Goal: Browse casually: Explore the website without a specific task or goal

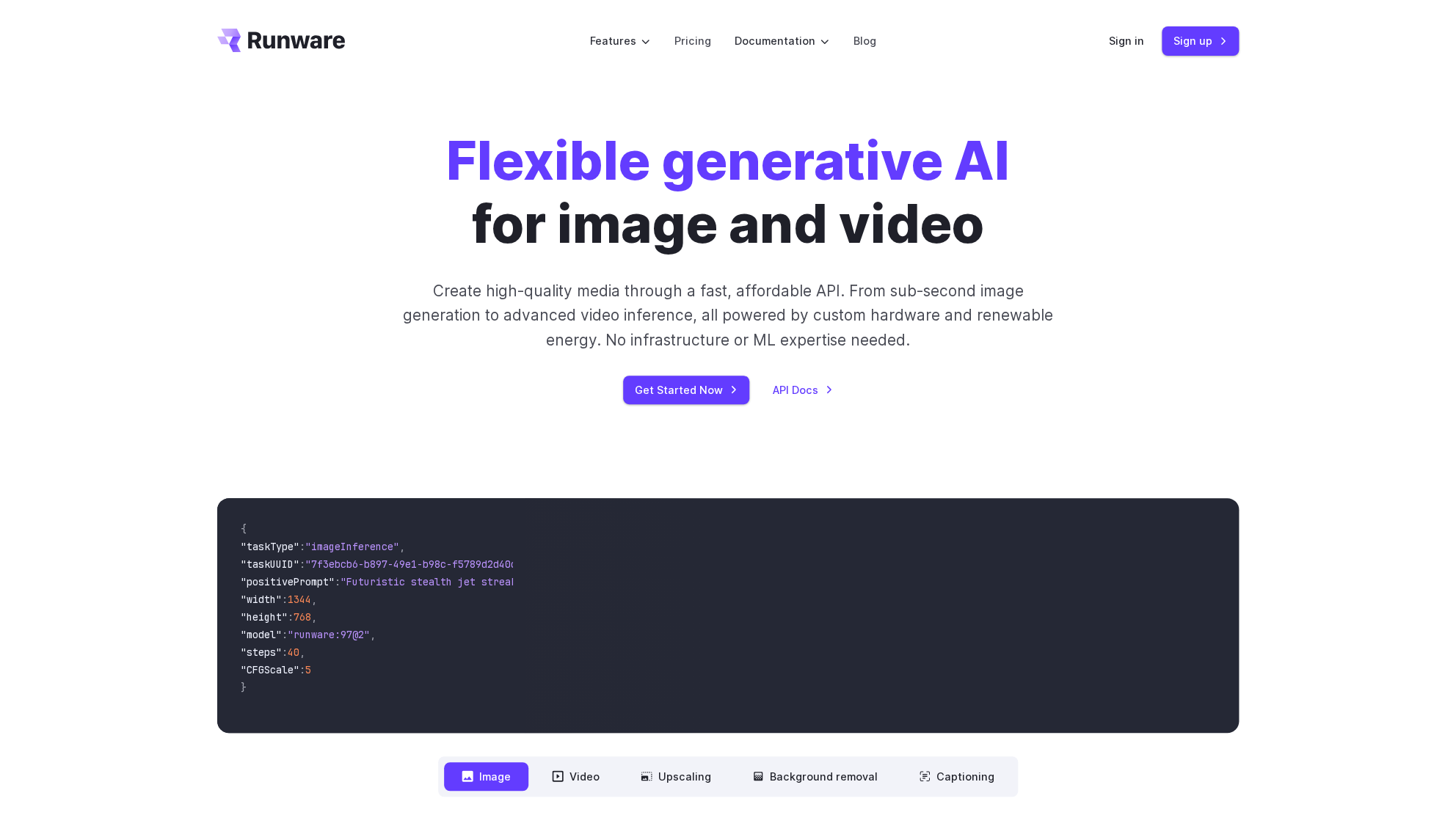
click at [328, 37] on icon "Go to /" at bounding box center [296, 40] width 97 height 17
